Goal: Information Seeking & Learning: Learn about a topic

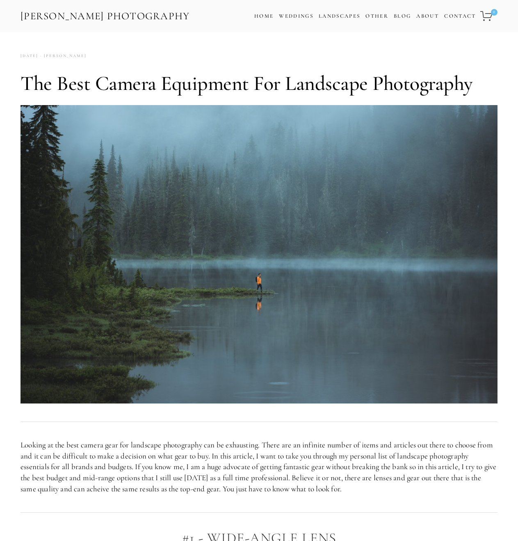
click at [255, 305] on img at bounding box center [259, 254] width 477 height 298
drag, startPoint x: 256, startPoint y: 281, endPoint x: 219, endPoint y: 254, distance: 45.0
click at [219, 254] on img at bounding box center [259, 254] width 477 height 298
click at [343, 32] on link "Landscape Prints" at bounding box center [356, 31] width 74 height 9
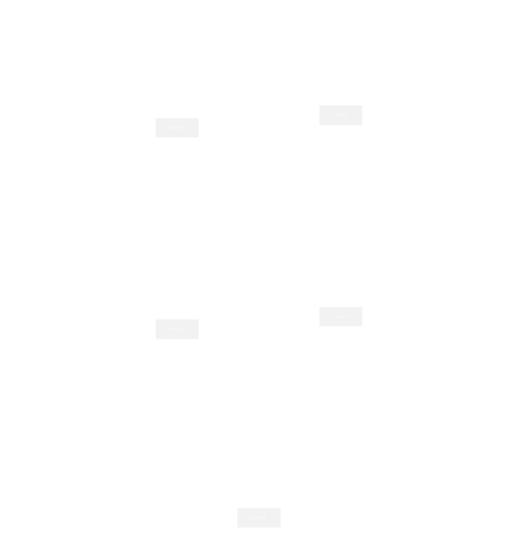
scroll to position [656, 0]
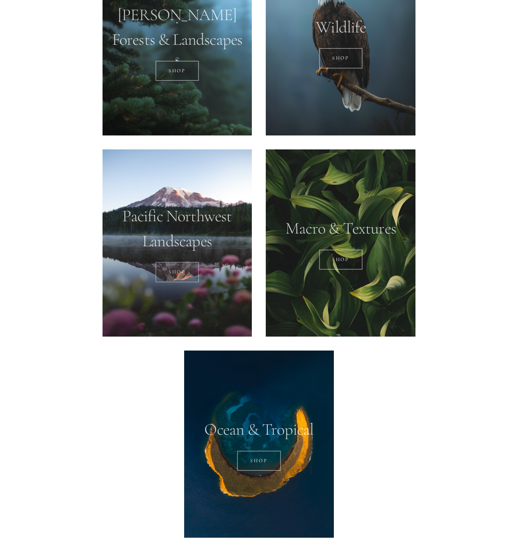
click at [176, 271] on link "SHOP" at bounding box center [177, 272] width 44 height 21
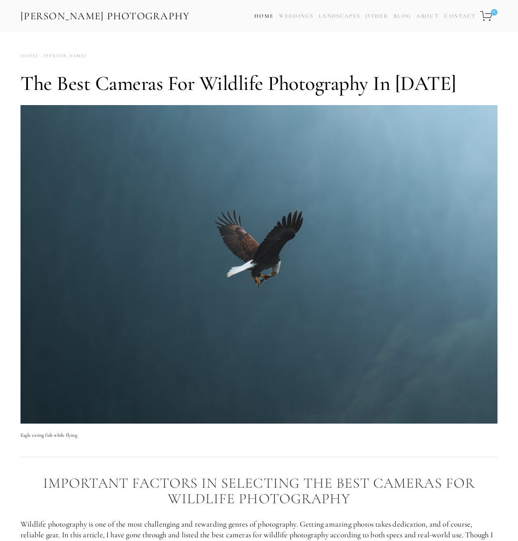
click at [261, 15] on link "Home" at bounding box center [263, 16] width 19 height 12
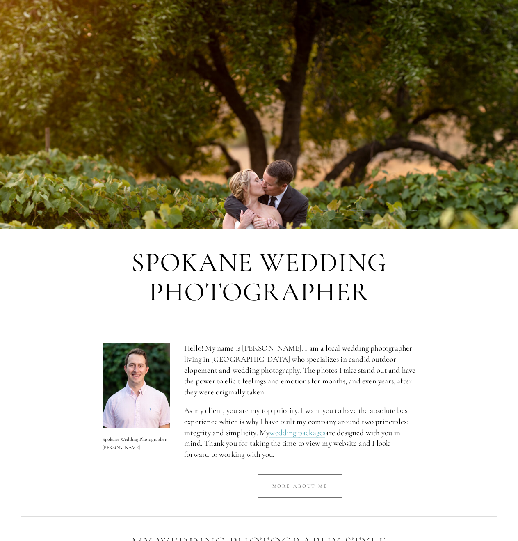
scroll to position [41, 0]
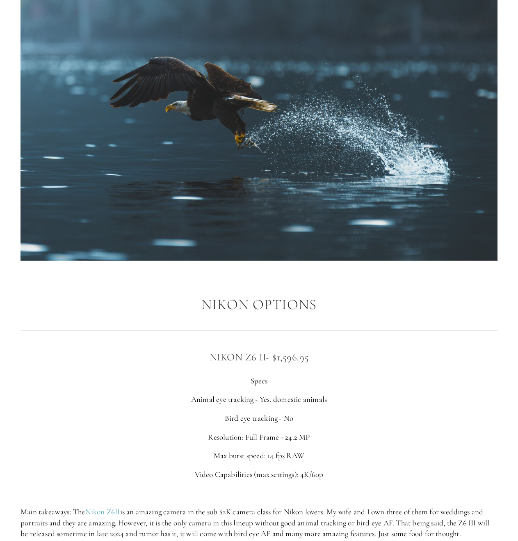
scroll to position [780, 0]
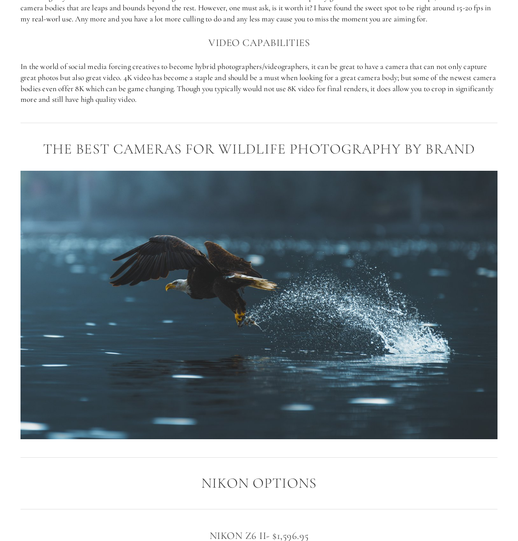
click at [283, 288] on img at bounding box center [259, 305] width 477 height 268
